Goal: Task Accomplishment & Management: Use online tool/utility

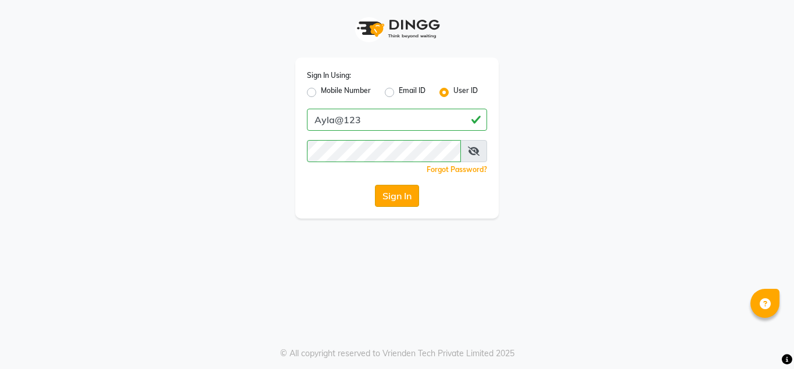
click at [384, 195] on button "Sign In" at bounding box center [397, 196] width 44 height 22
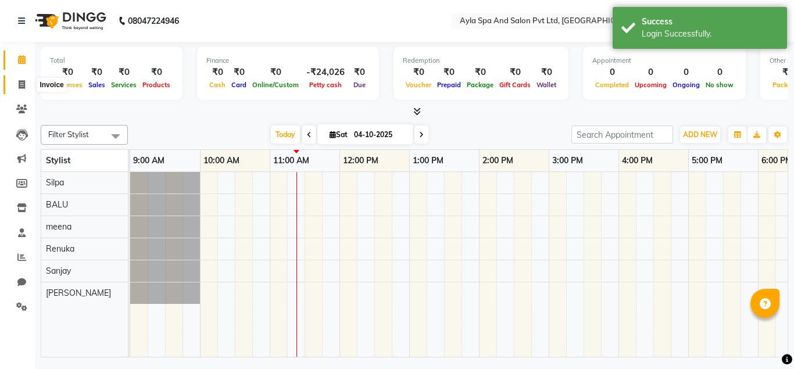
click at [21, 86] on icon at bounding box center [22, 84] width 6 height 9
select select "7756"
select select "service"
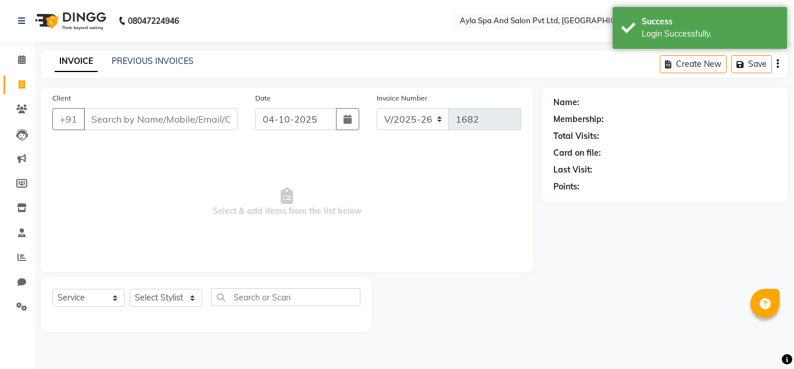
click at [125, 117] on input "Client" at bounding box center [161, 119] width 154 height 22
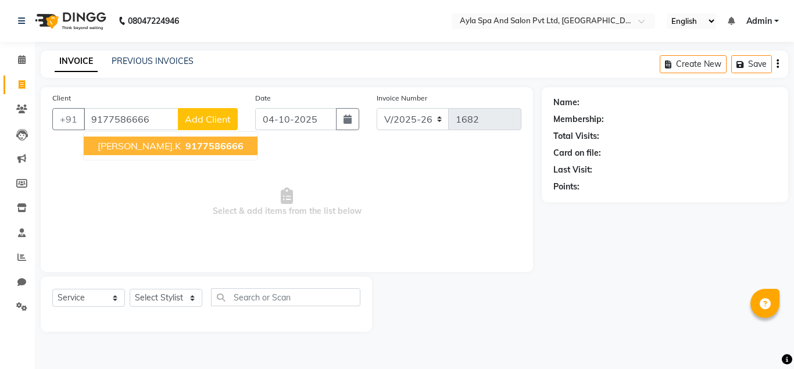
type input "9177586666"
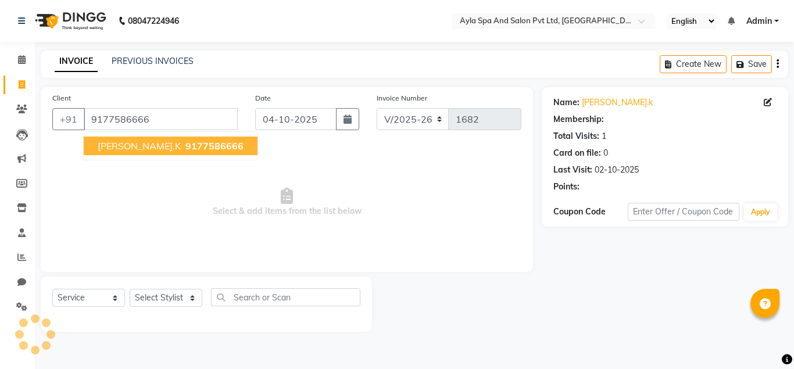
select select "1: Object"
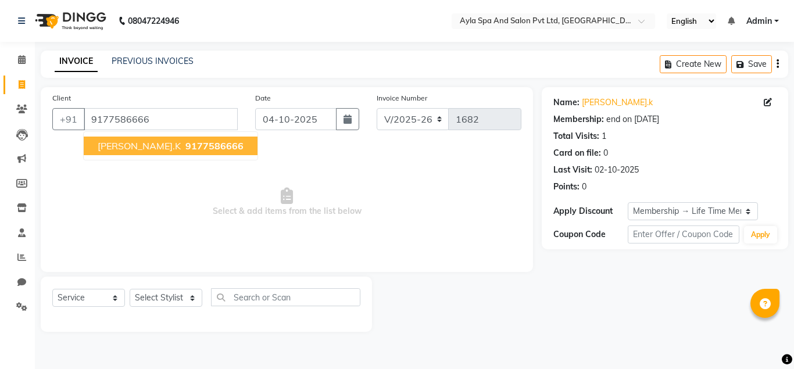
click at [538, 313] on div at bounding box center [457, 304] width 170 height 55
